Goal: Task Accomplishment & Management: Use online tool/utility

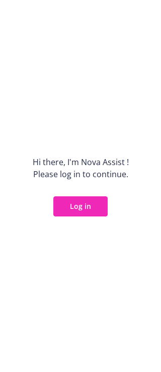
click at [82, 197] on button "Log in" at bounding box center [80, 206] width 54 height 20
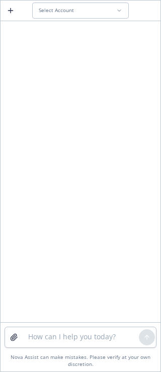
drag, startPoint x: 81, startPoint y: 45, endPoint x: 61, endPoint y: 17, distance: 35.3
click at [81, 45] on div at bounding box center [81, 172] width 160 height 299
click at [60, 14] on span "Select Account" at bounding box center [56, 10] width 35 height 7
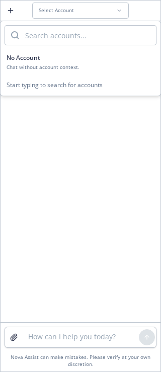
click at [29, 163] on div at bounding box center [81, 172] width 160 height 299
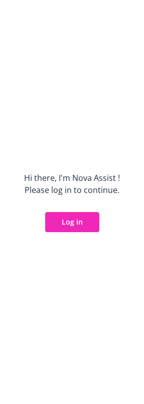
click at [63, 223] on button "Log in" at bounding box center [72, 222] width 54 height 20
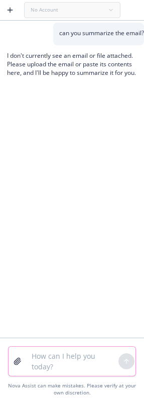
click at [75, 361] on textarea at bounding box center [72, 361] width 93 height 29
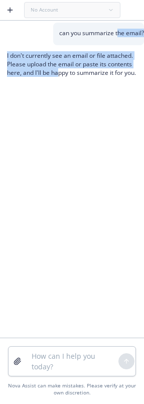
drag, startPoint x: 119, startPoint y: 44, endPoint x: 91, endPoint y: 106, distance: 68.6
click at [63, 103] on div "can you summarize the email? I don't currently see an email or file attached. P…" at bounding box center [72, 180] width 144 height 315
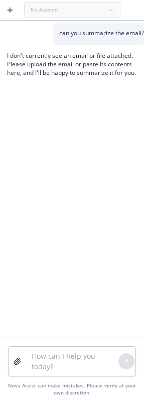
click at [93, 106] on div "can you summarize the email? I don't currently see an email or file attached. P…" at bounding box center [72, 180] width 144 height 315
click at [74, 357] on textarea at bounding box center [72, 361] width 93 height 29
click at [75, 352] on textarea at bounding box center [72, 361] width 93 height 29
